Goal: Information Seeking & Learning: Learn about a topic

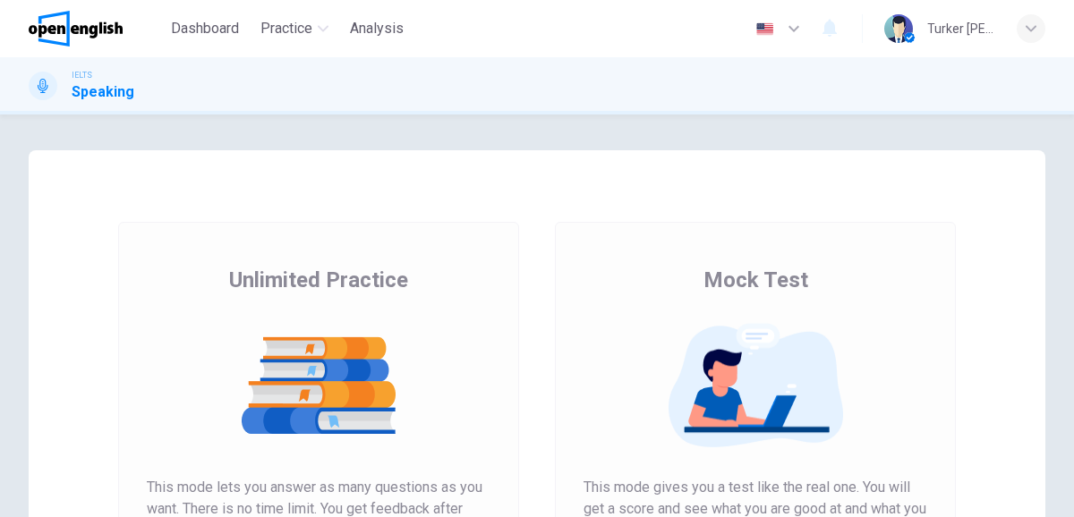
click at [428, 320] on div at bounding box center [319, 386] width 344 height 140
click at [97, 287] on div "Unlimited Practice Mock Test Unlimited Practice This mode lets you answer as ma…" at bounding box center [537, 461] width 1017 height 622
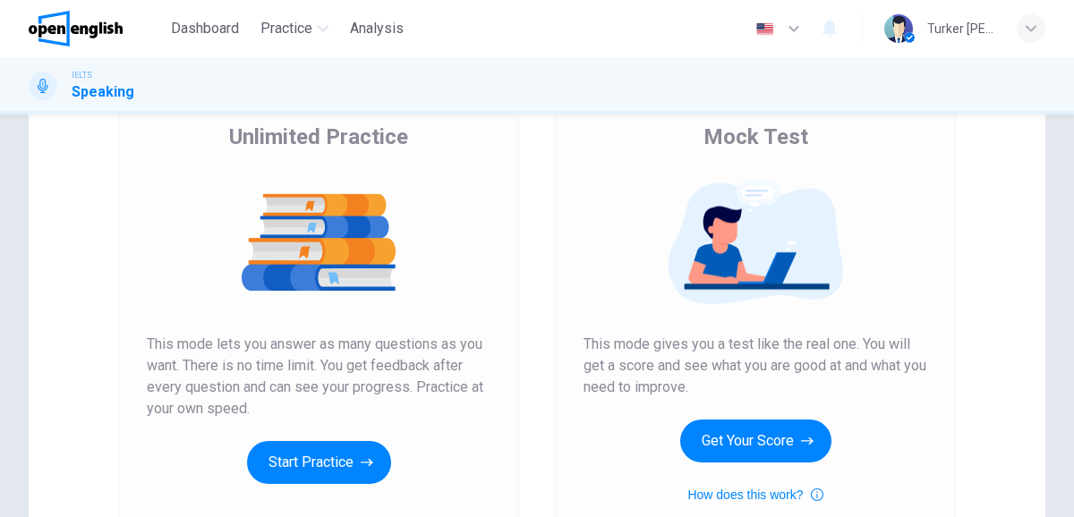
scroll to position [107, 0]
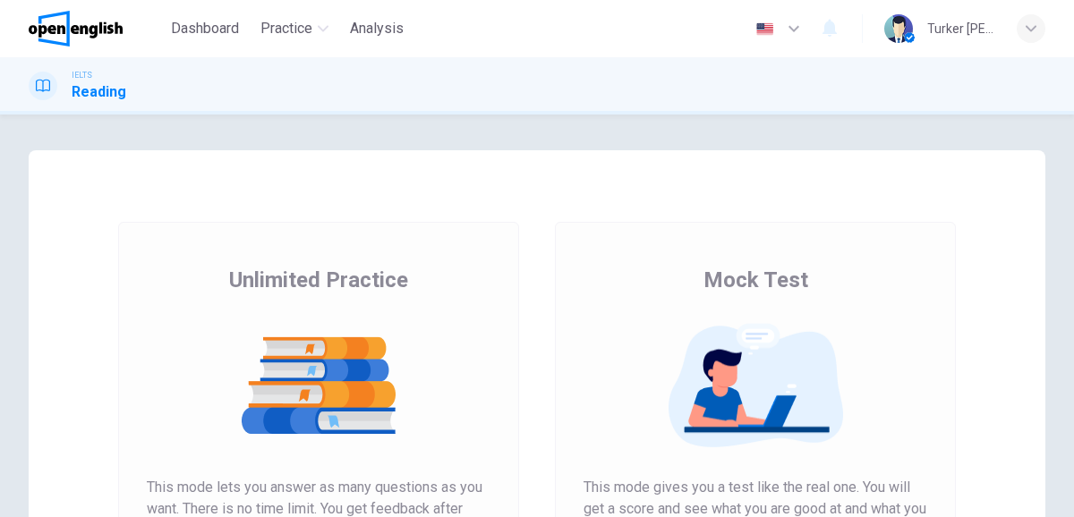
click at [48, 330] on div "Unlimited Practice Mock Test Unlimited Practice This mode lets you answer as ma…" at bounding box center [537, 461] width 1017 height 622
click at [63, 334] on div "Unlimited Practice Mock Test Unlimited Practice This mode lets you answer as ma…" at bounding box center [537, 461] width 1017 height 622
click at [222, 358] on img at bounding box center [319, 385] width 344 height 125
click at [152, 352] on img at bounding box center [319, 385] width 344 height 125
